Goal: Task Accomplishment & Management: Manage account settings

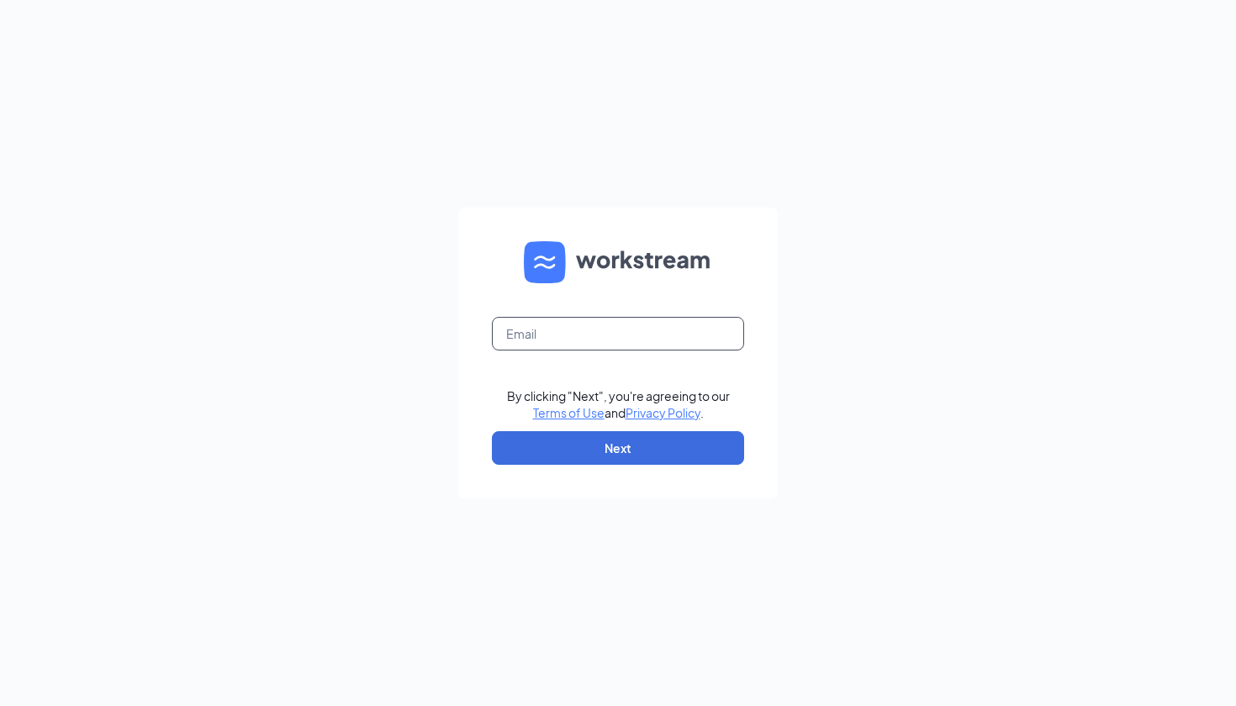
click at [586, 335] on input "text" at bounding box center [618, 334] width 252 height 34
type input "zach@cfaoracleroad.com"
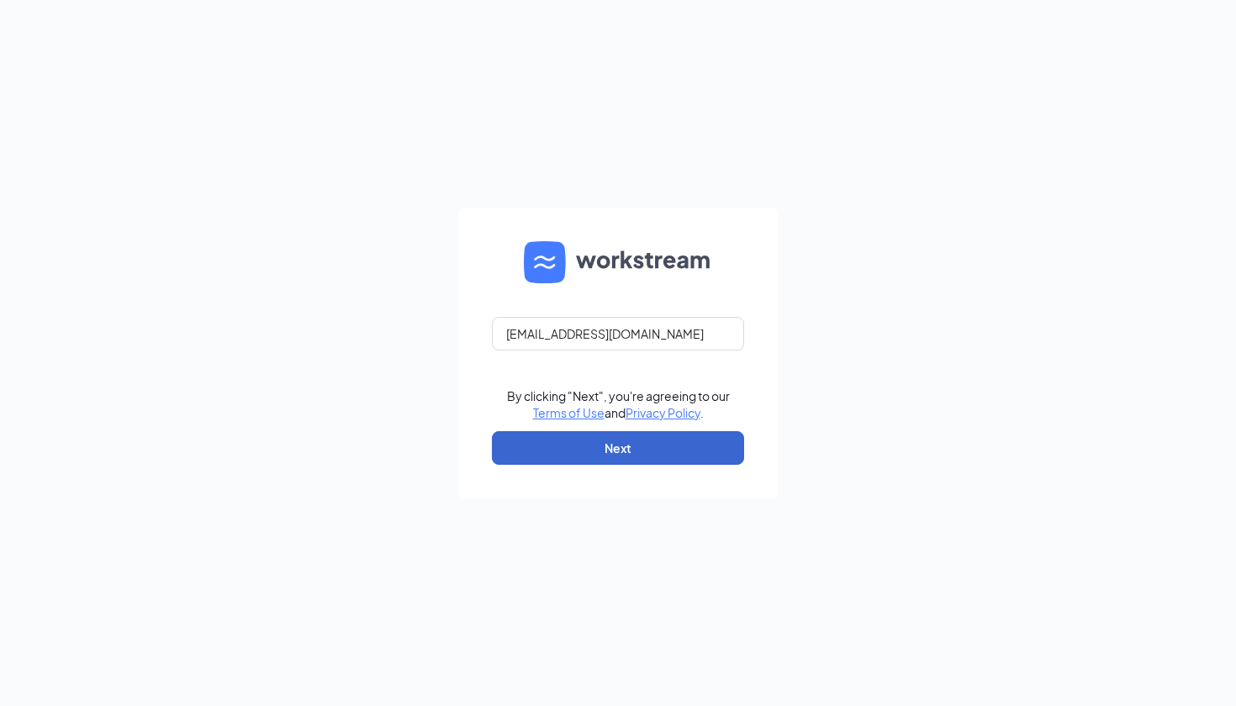
click at [586, 439] on button "Next" at bounding box center [618, 448] width 252 height 34
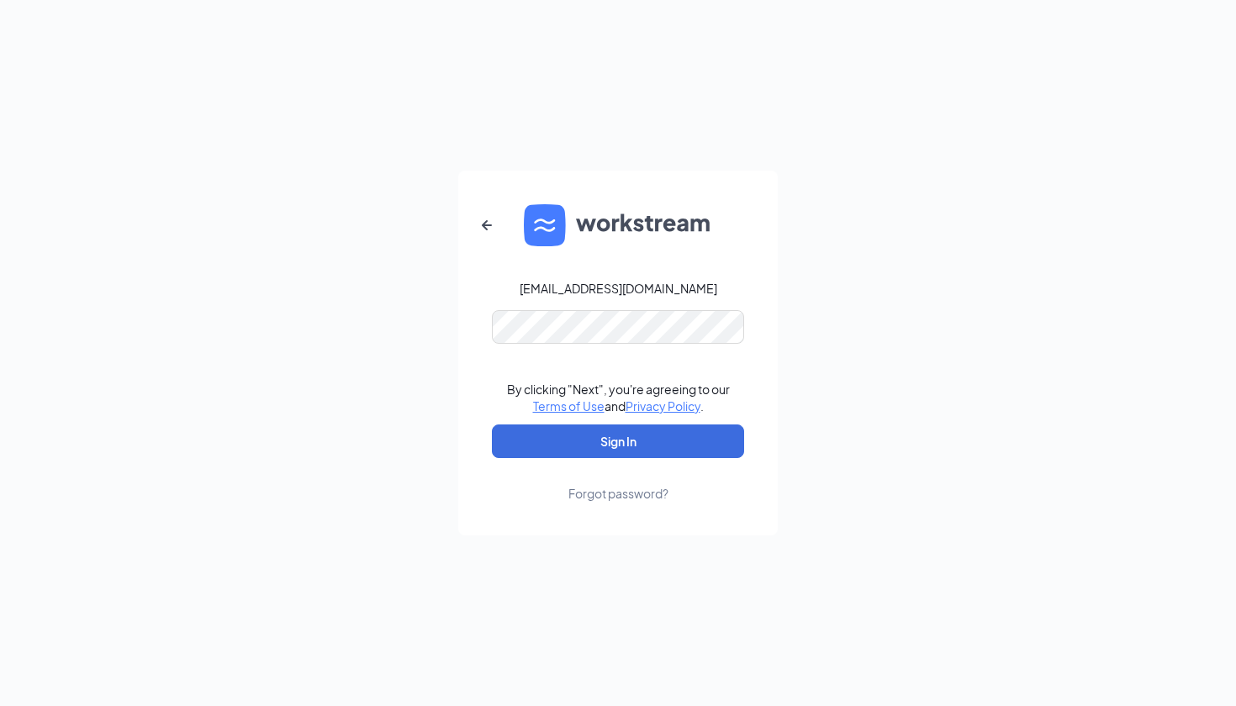
drag, startPoint x: 864, startPoint y: 437, endPoint x: 854, endPoint y: 437, distance: 10.1
click at [864, 437] on div "zach@cfaoracleroad.com By clicking "Next", you're agreeing to our Terms of Use …" at bounding box center [618, 353] width 1236 height 706
click at [626, 494] on div "Forgot password?" at bounding box center [618, 493] width 100 height 17
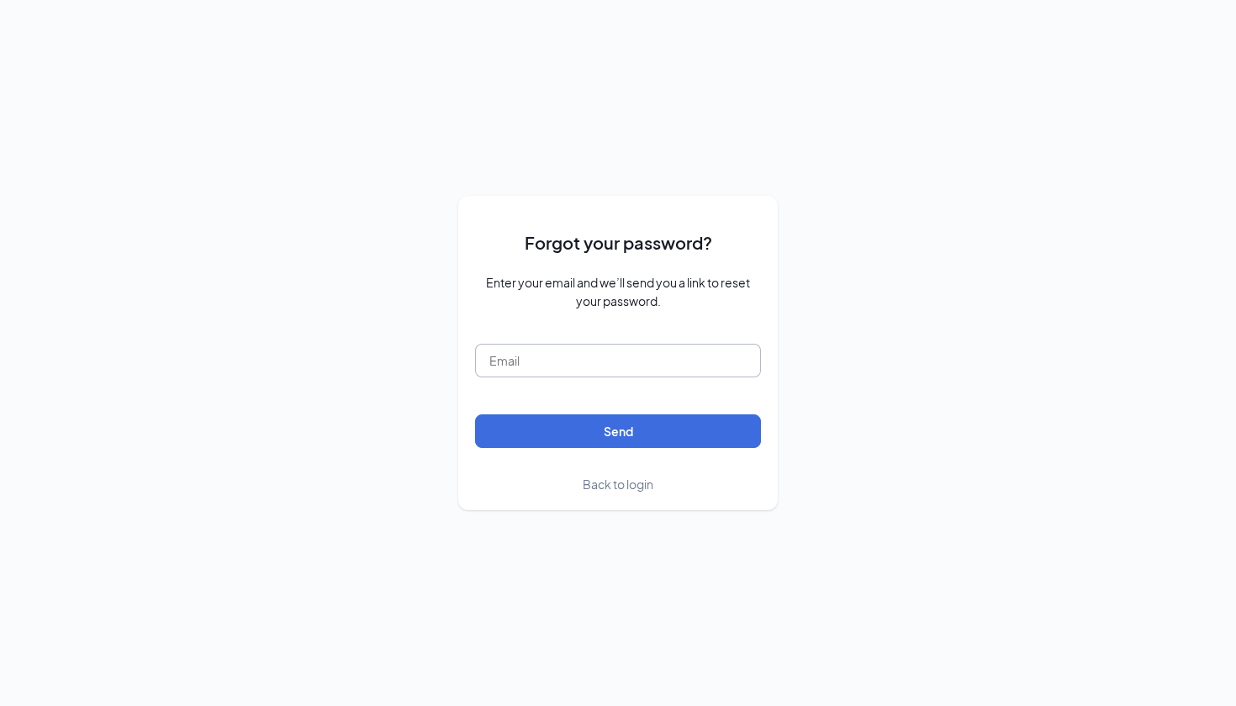
click at [617, 354] on input "text" at bounding box center [618, 361] width 286 height 34
click at [529, 363] on input "text" at bounding box center [618, 361] width 286 height 34
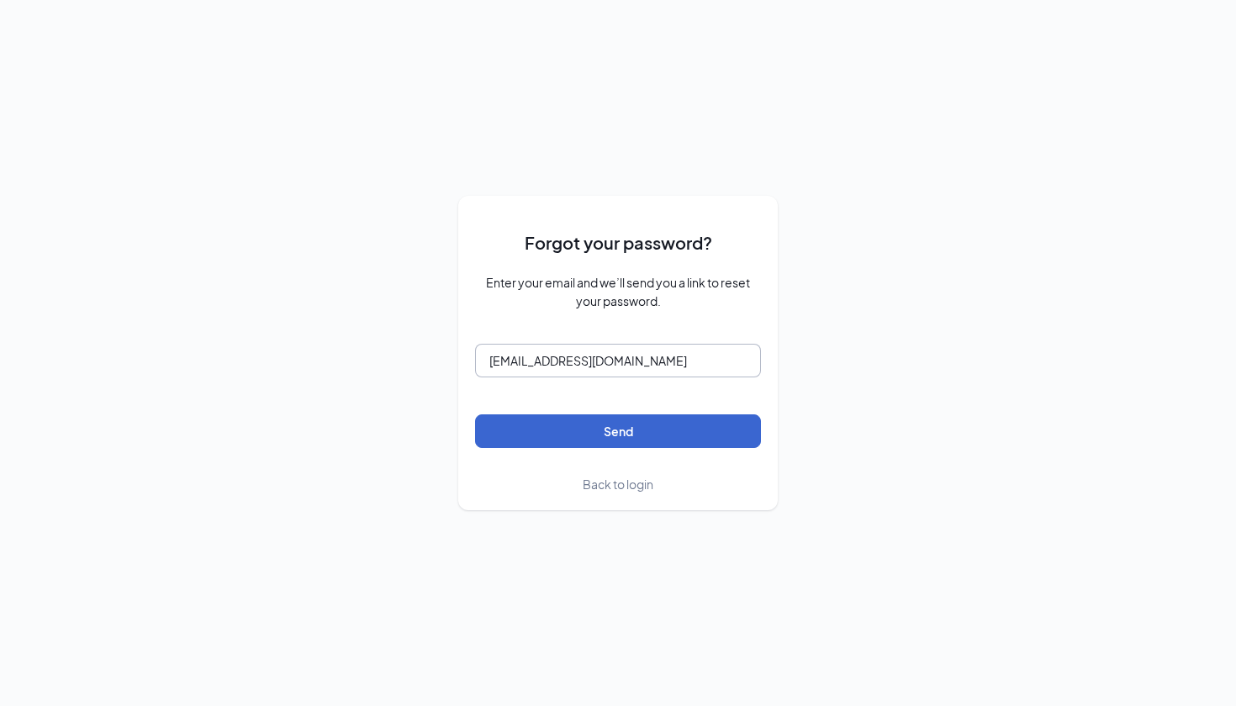
type input "zach@cfaoracleroad.com"
click at [538, 420] on button "Send" at bounding box center [618, 432] width 286 height 34
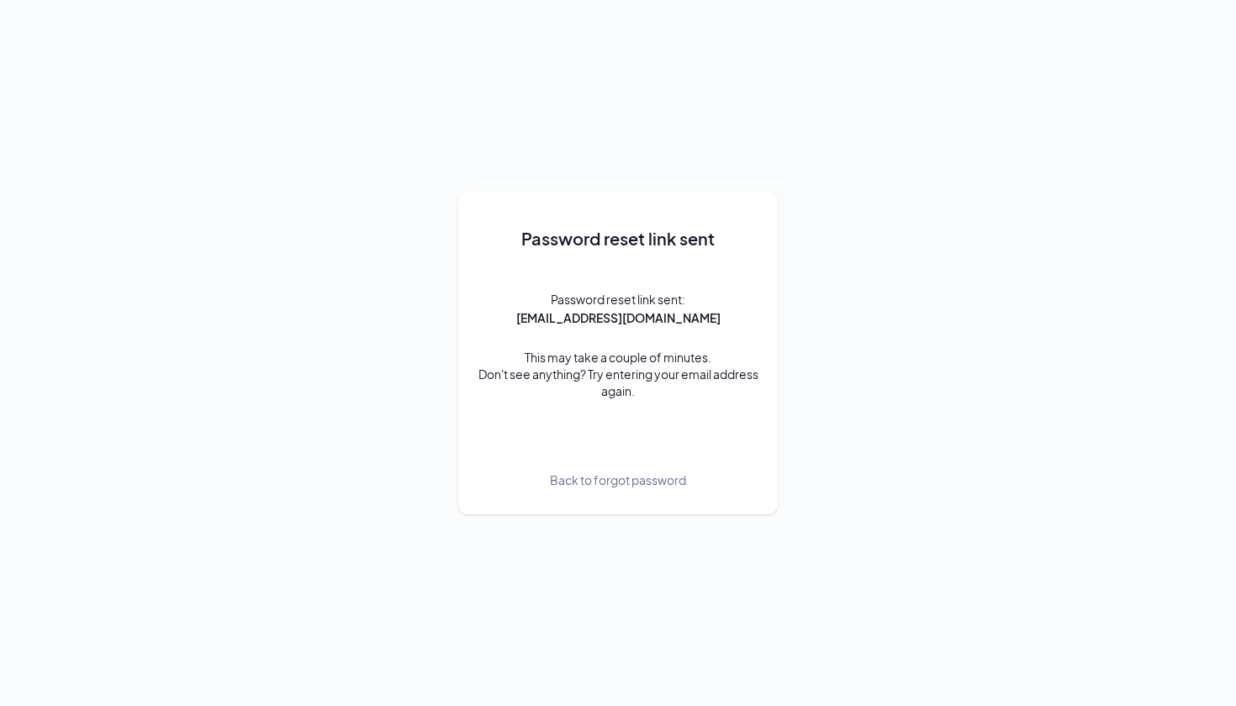
click at [149, 1] on div "Password reset link sent Password reset link sent: zach@cfaoracleroad.com This …" at bounding box center [618, 353] width 1236 height 706
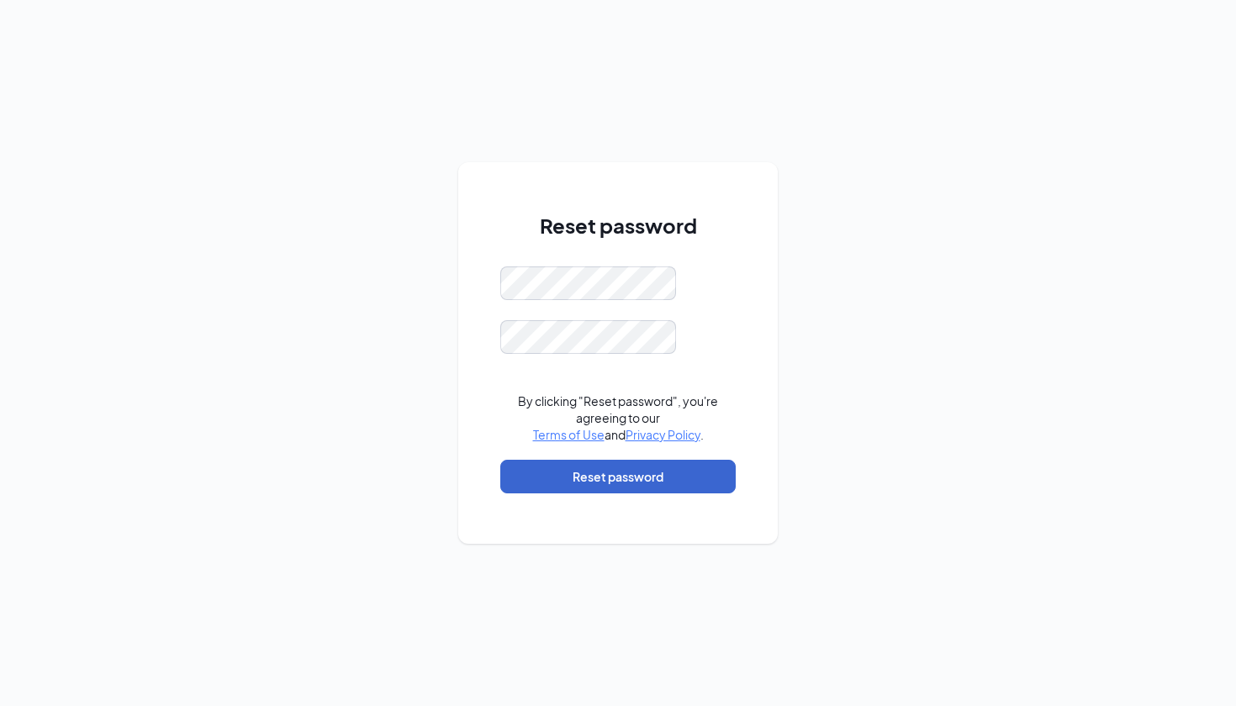
click at [603, 481] on button "Reset password" at bounding box center [617, 477] width 235 height 34
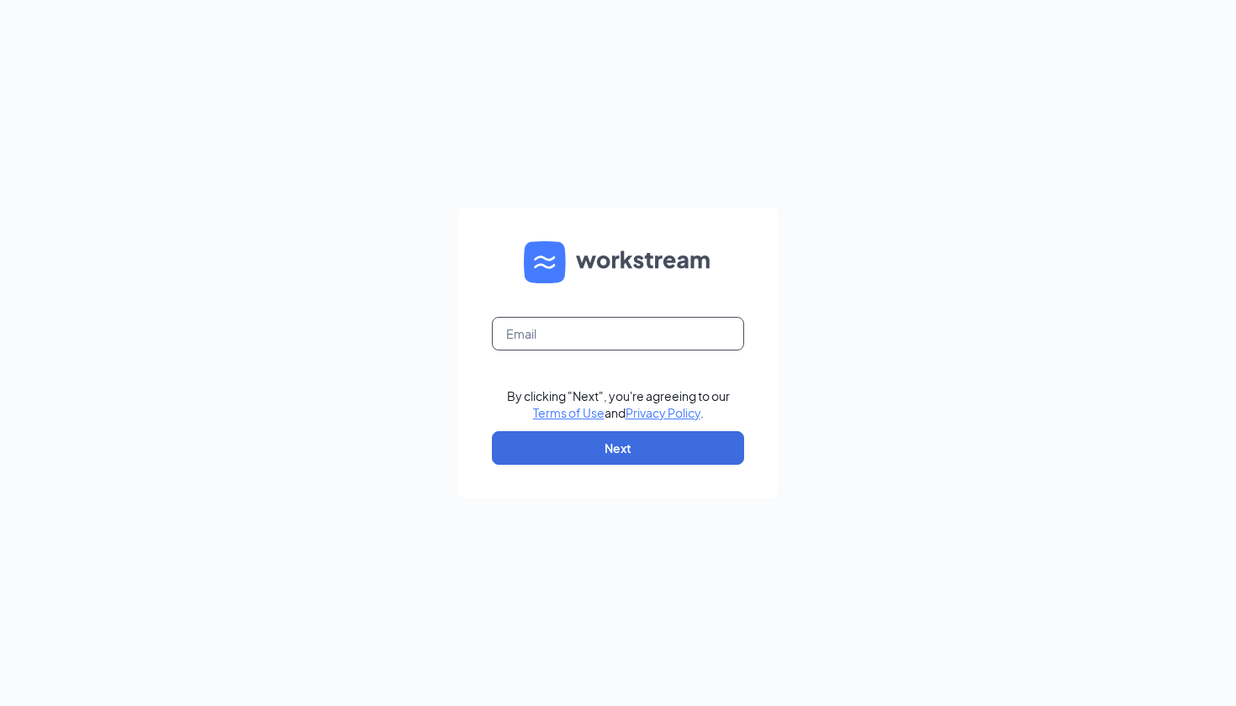
click at [615, 338] on input "text" at bounding box center [618, 334] width 252 height 34
type input "[EMAIL_ADDRESS][DOMAIN_NAME]"
click at [605, 465] on form "zach@cfaoracleroad.com By clicking "Next", you're agreeing to our Terms of Use …" at bounding box center [617, 353] width 319 height 291
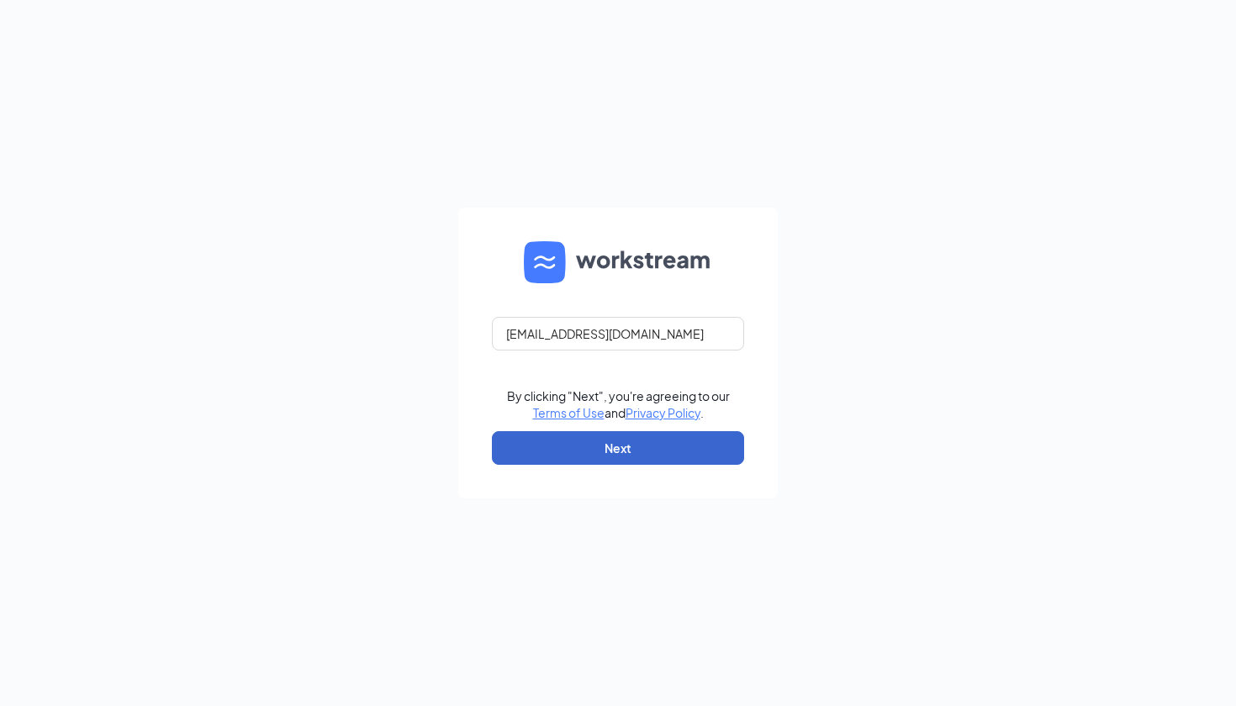
click at [610, 457] on button "Next" at bounding box center [618, 448] width 252 height 34
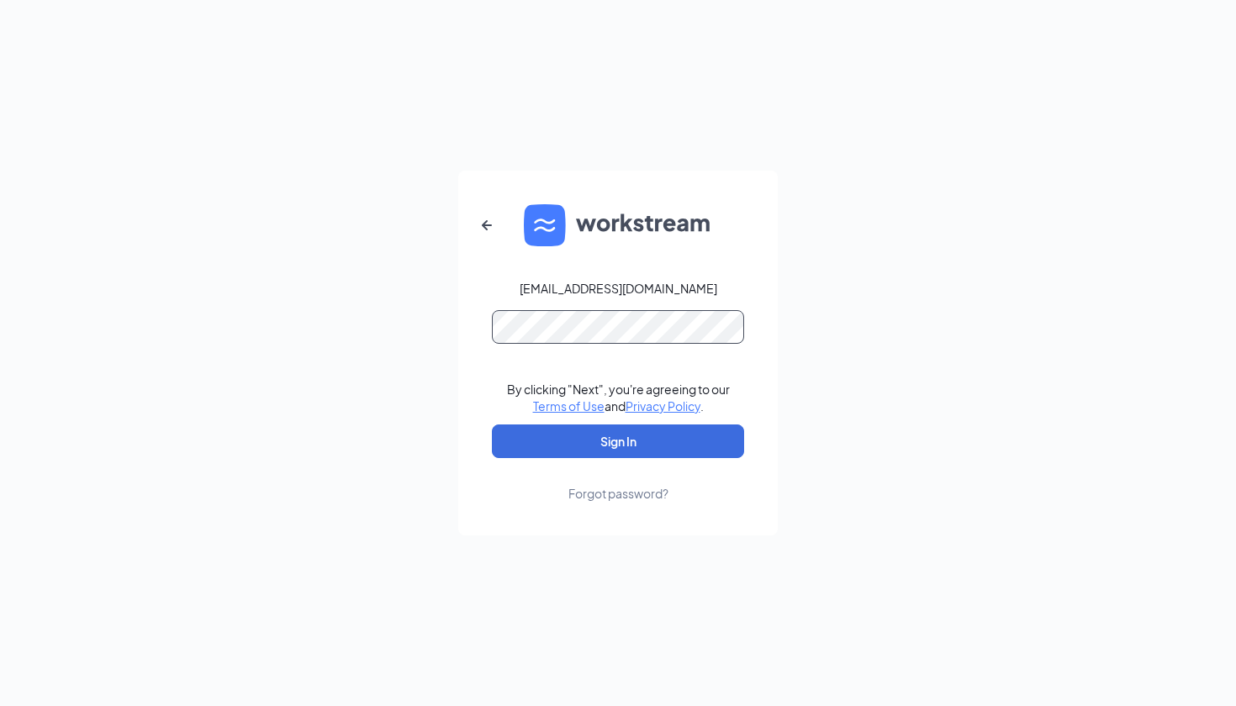
click at [618, 441] on button "Sign In" at bounding box center [618, 442] width 252 height 34
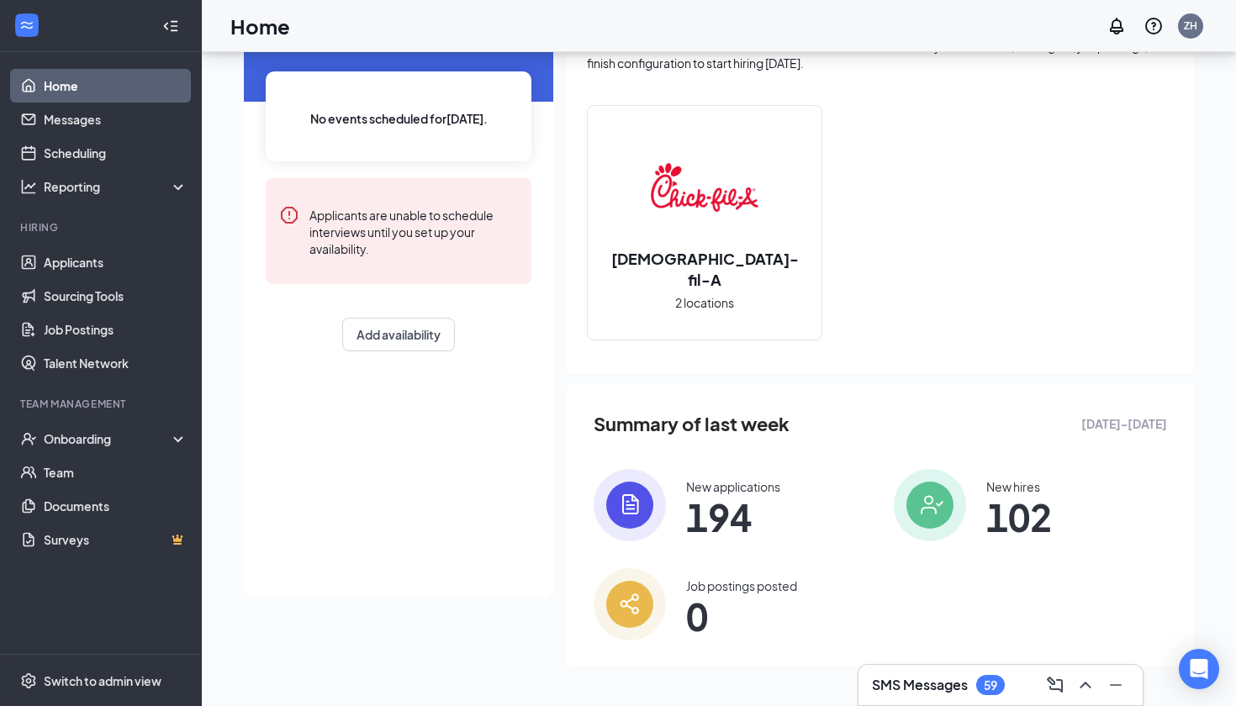
scroll to position [114, 0]
click at [1032, 507] on span "102" at bounding box center [1019, 518] width 66 height 30
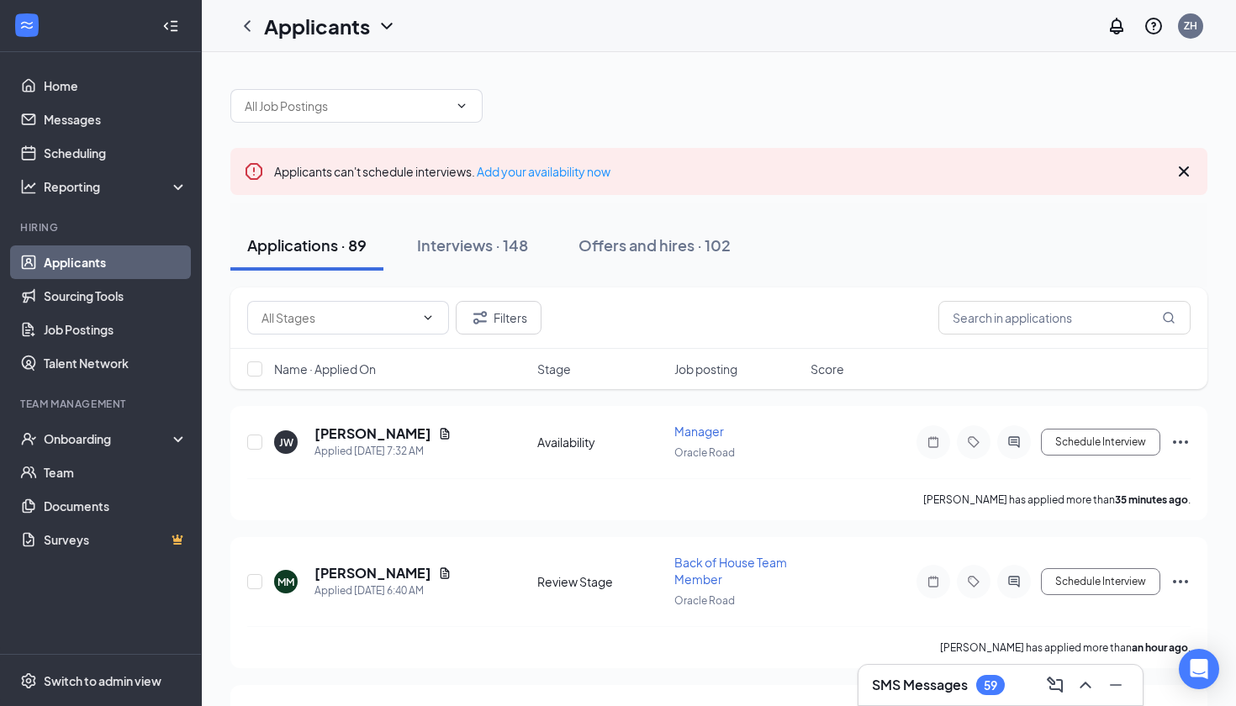
click at [1186, 177] on icon "Cross" at bounding box center [1184, 171] width 20 height 20
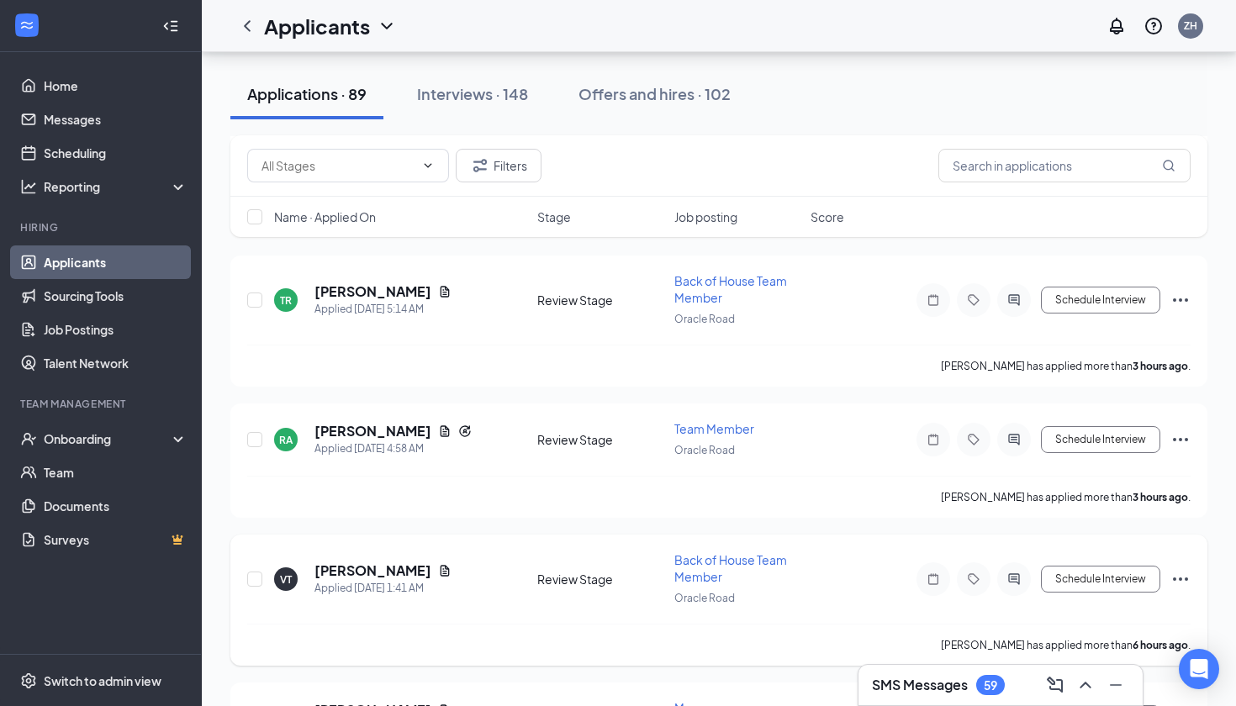
scroll to position [451, 0]
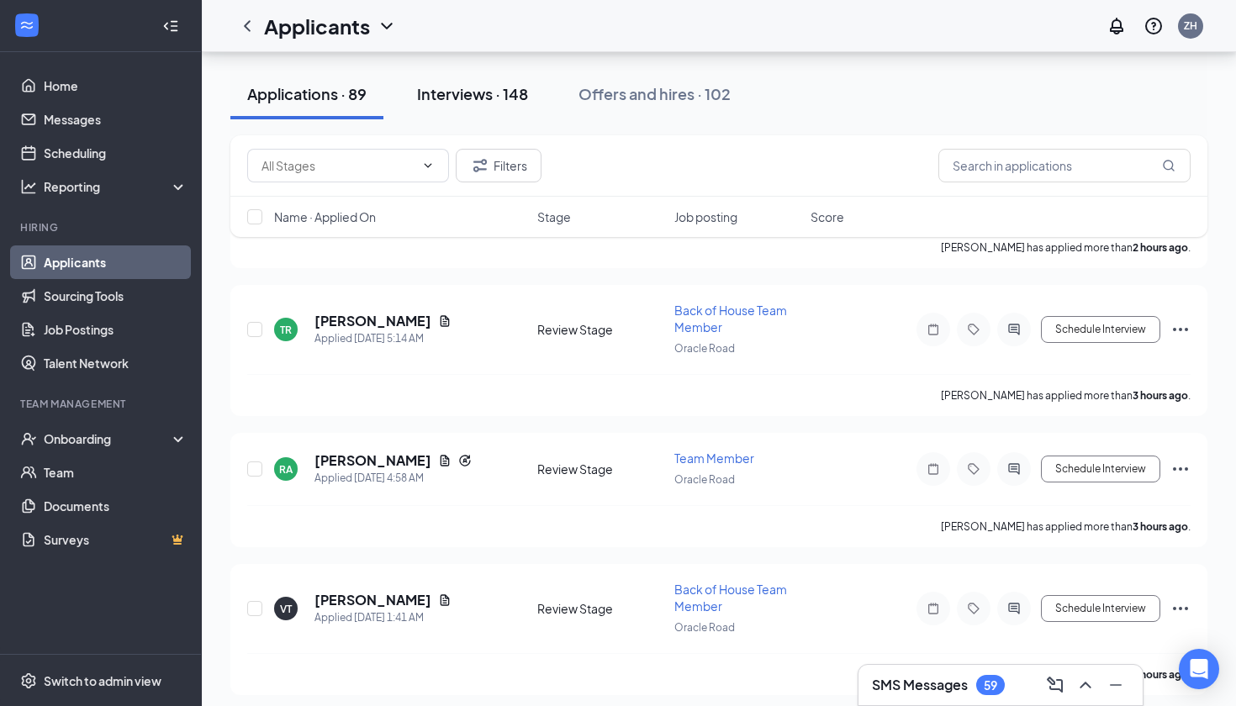
click at [508, 114] on button "Interviews · 148" at bounding box center [472, 94] width 145 height 50
